Goal: Transaction & Acquisition: Purchase product/service

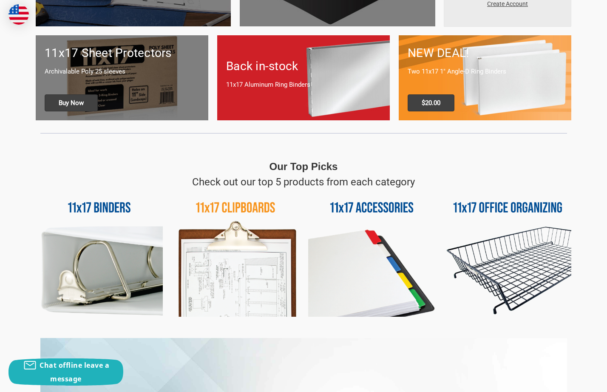
scroll to position [274, 0]
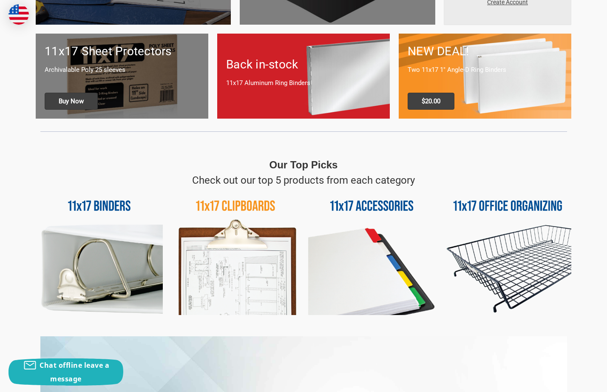
click at [362, 245] on img at bounding box center [371, 251] width 127 height 127
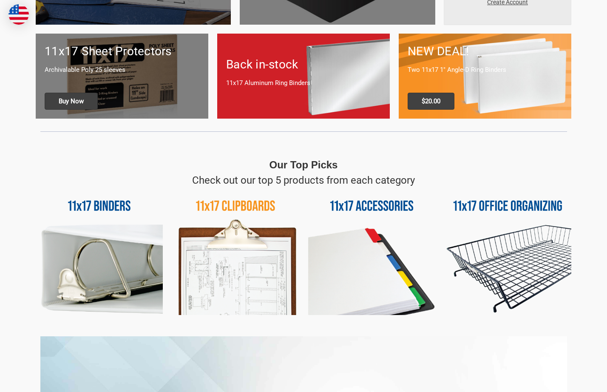
click at [291, 82] on p "11x17 Aluminum Ring Binders" at bounding box center [303, 83] width 155 height 10
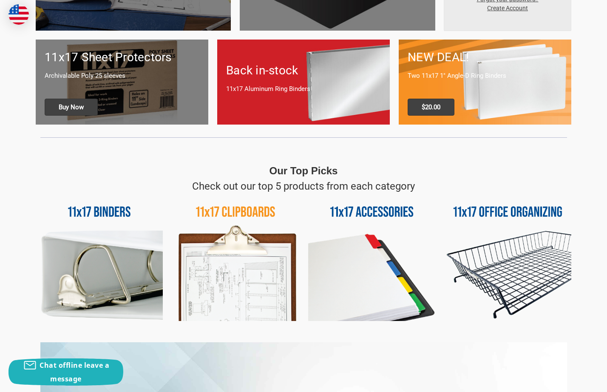
scroll to position [280, 0]
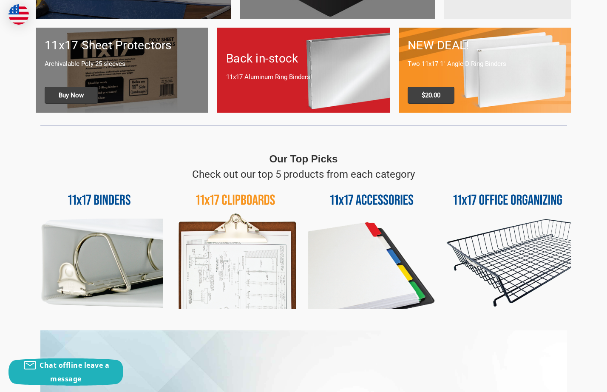
click at [336, 95] on div "Back in-stock 11x17 Aluminum Ring Binders" at bounding box center [303, 70] width 173 height 59
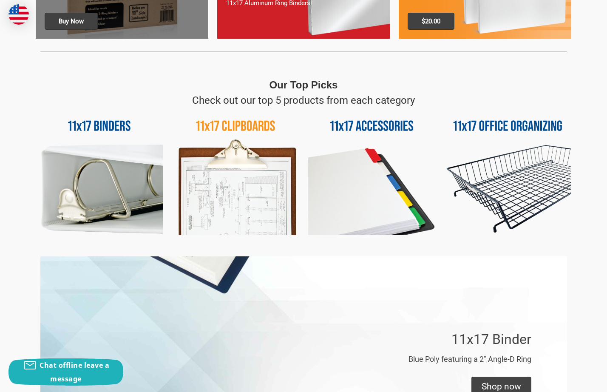
scroll to position [370, 0]
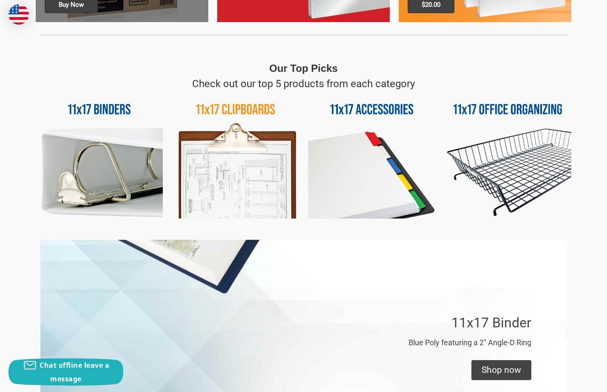
click at [109, 175] on img at bounding box center [99, 154] width 127 height 127
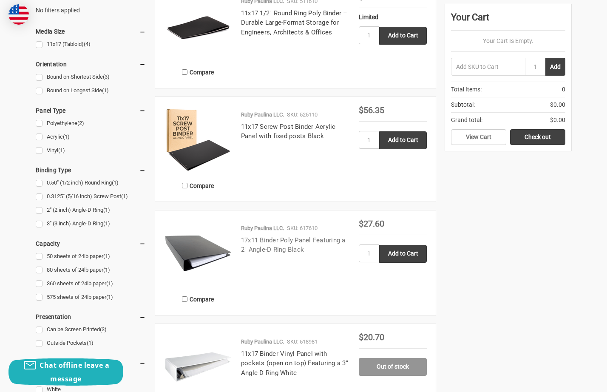
scroll to position [213, 0]
click at [337, 241] on link "17x11 Binder Poly Panel Featuring a 2" Angle-D Ring Black" at bounding box center [293, 244] width 105 height 17
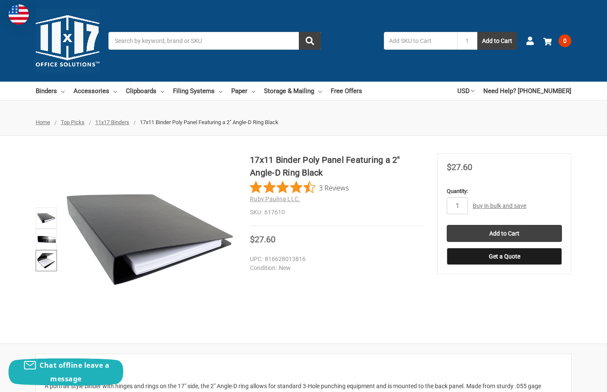
click at [41, 261] on img at bounding box center [46, 260] width 19 height 19
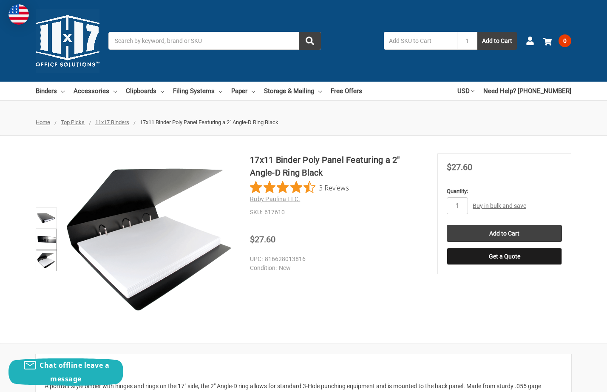
click at [50, 240] on img at bounding box center [46, 239] width 19 height 19
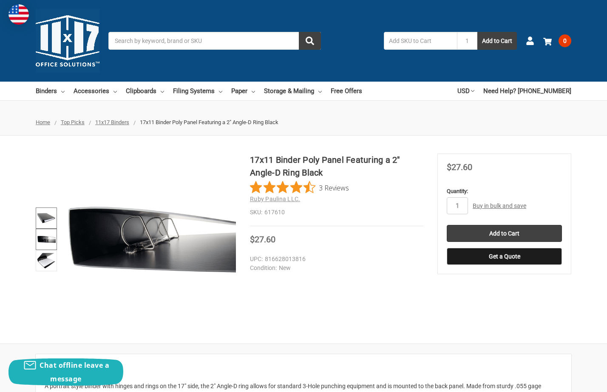
click at [51, 221] on img at bounding box center [46, 218] width 19 height 19
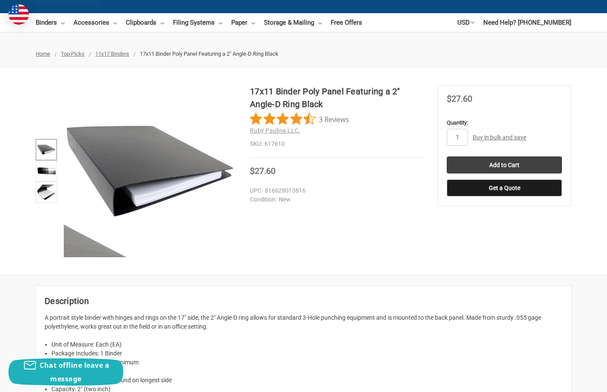
scroll to position [67, 0]
